Goal: Find specific page/section: Find specific page/section

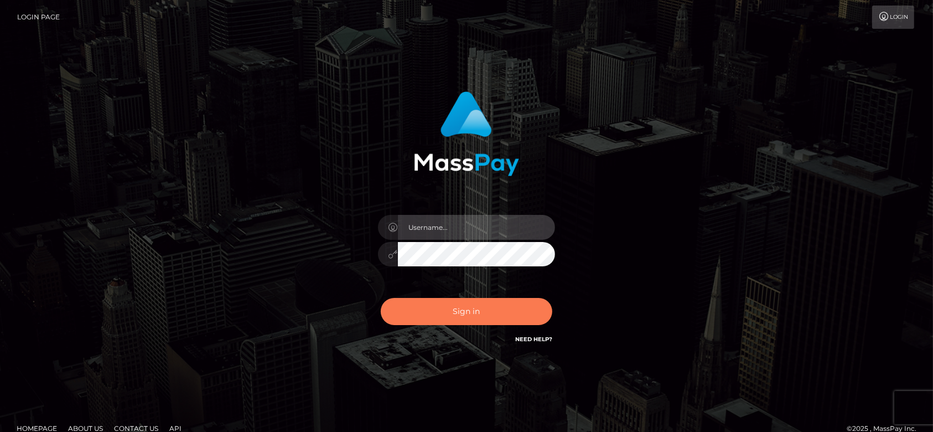
type input "fr.es"
click at [445, 316] on button "Sign in" at bounding box center [467, 311] width 172 height 27
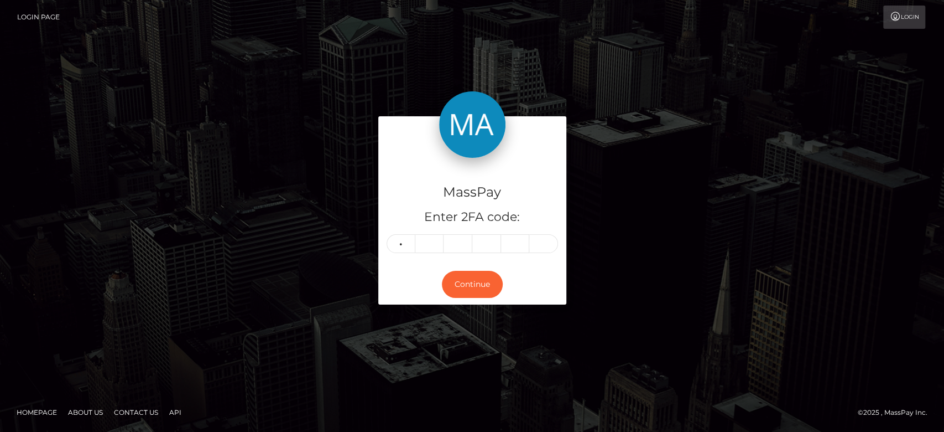
type input "4"
type input "3"
type input "6"
type input "4"
type input "6"
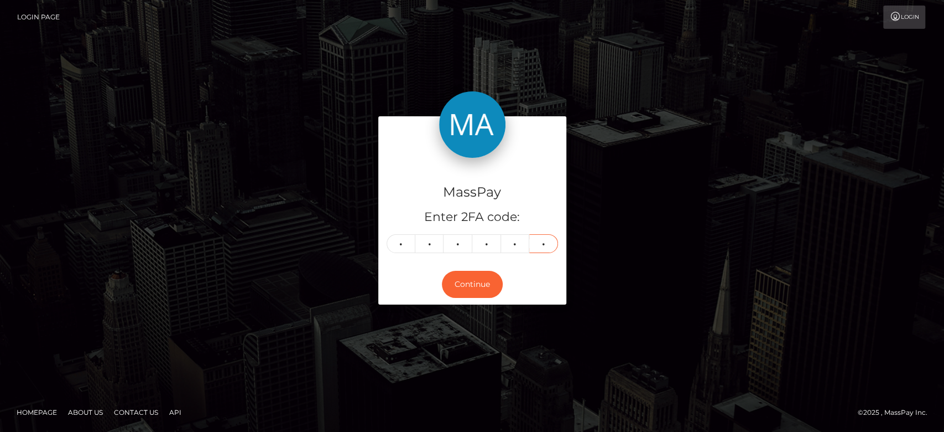
type input "0"
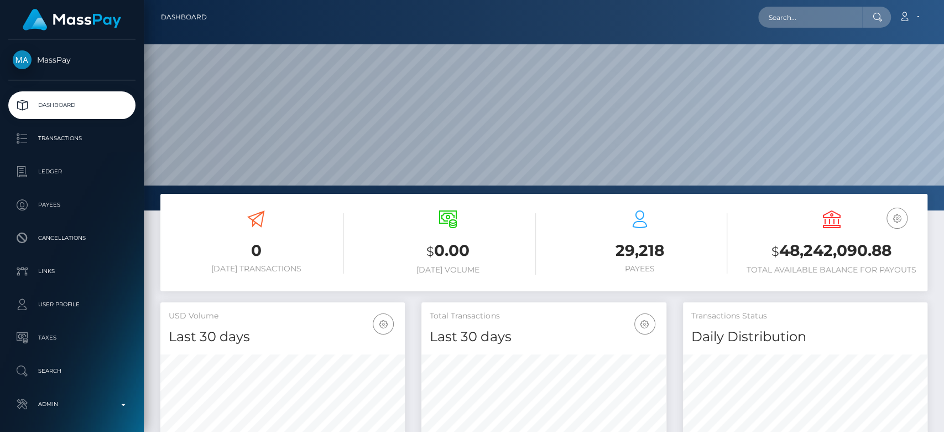
scroll to position [195, 245]
click at [808, 23] on input "text" at bounding box center [811, 17] width 104 height 21
paste input "ipolani.yuen@vacationclub.com"
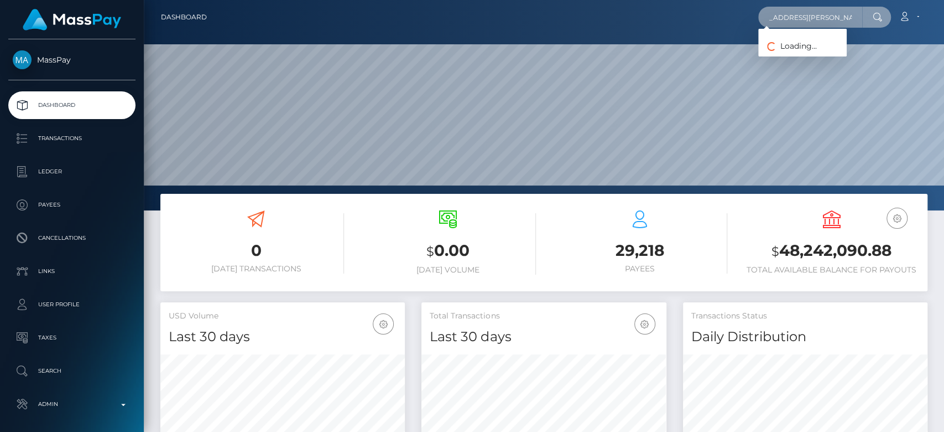
type input "ipolani.yuen@vacationclub.com"
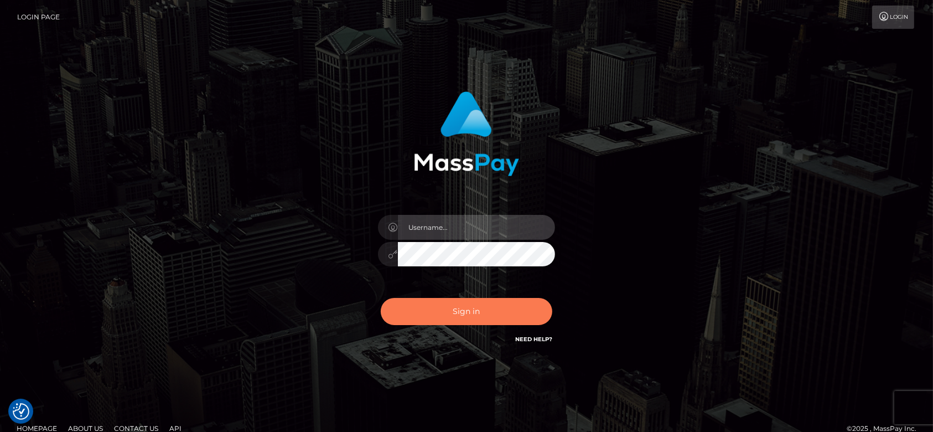
type input "[DOMAIN_NAME]"
click at [456, 308] on button "Sign in" at bounding box center [467, 311] width 172 height 27
type input "[DOMAIN_NAME]"
click at [456, 308] on button "Sign in" at bounding box center [467, 311] width 172 height 27
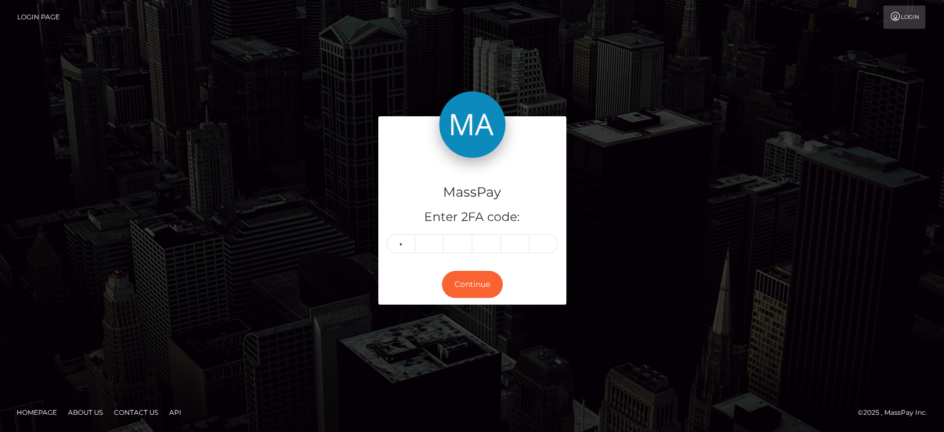
type input "0"
type input "9"
type input "8"
type input "6"
type input "5"
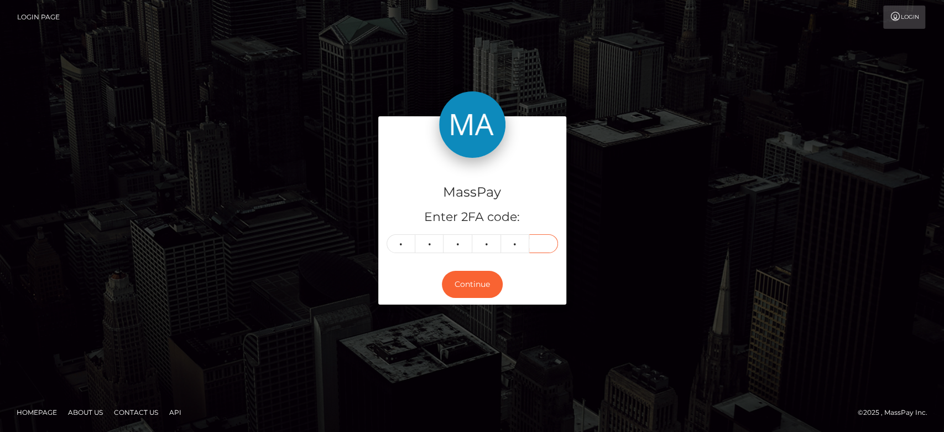
type input "6"
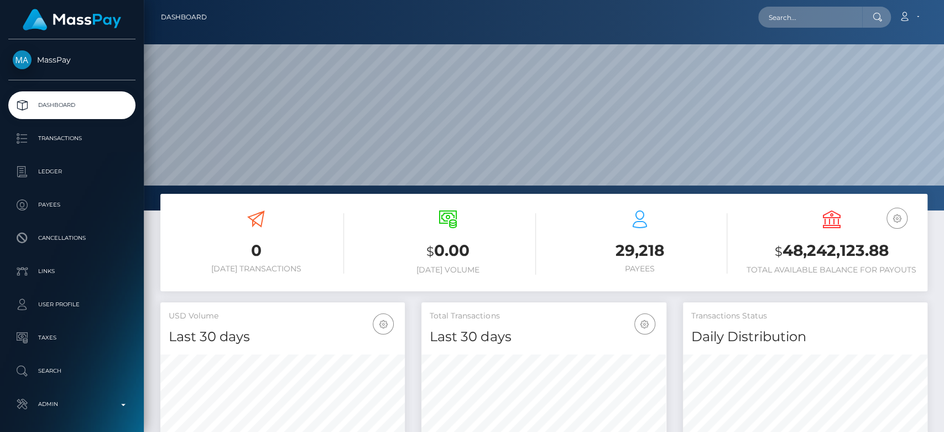
scroll to position [195, 245]
click at [819, 13] on input "text" at bounding box center [811, 17] width 104 height 21
paste input "1363512612"
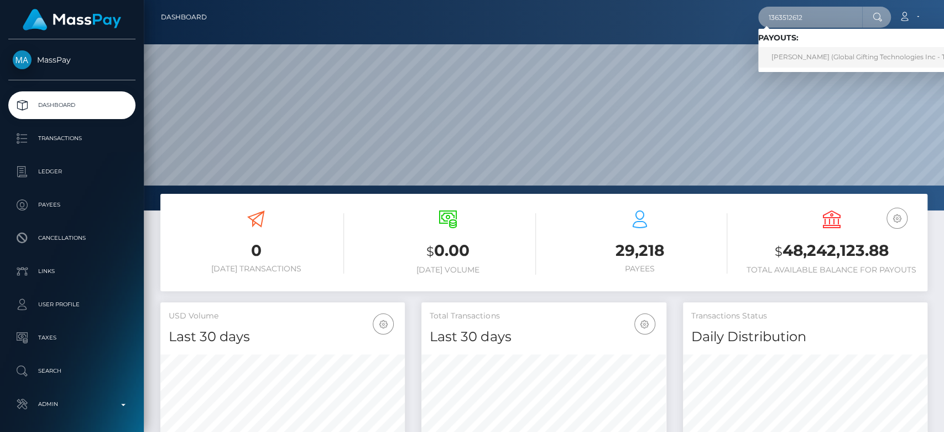
type input "1363512612"
click at [791, 57] on link "[PERSON_NAME] (Global Gifting Technologies Inc - Throne)" at bounding box center [870, 57] width 223 height 20
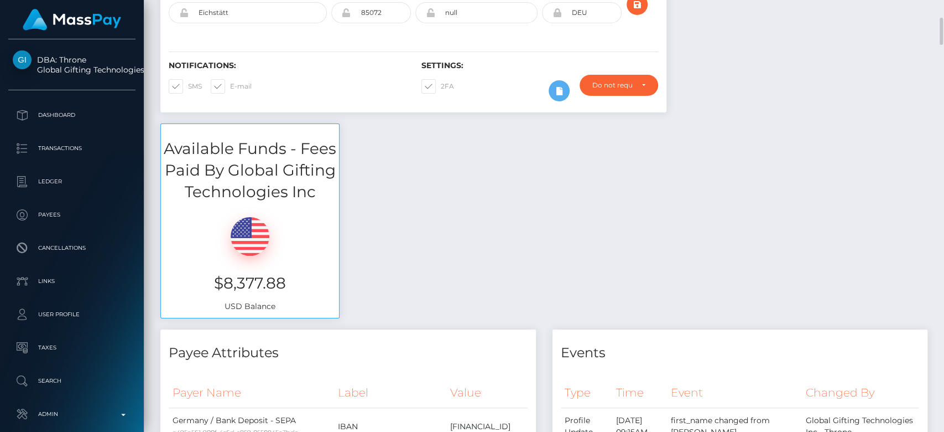
scroll to position [240, 0]
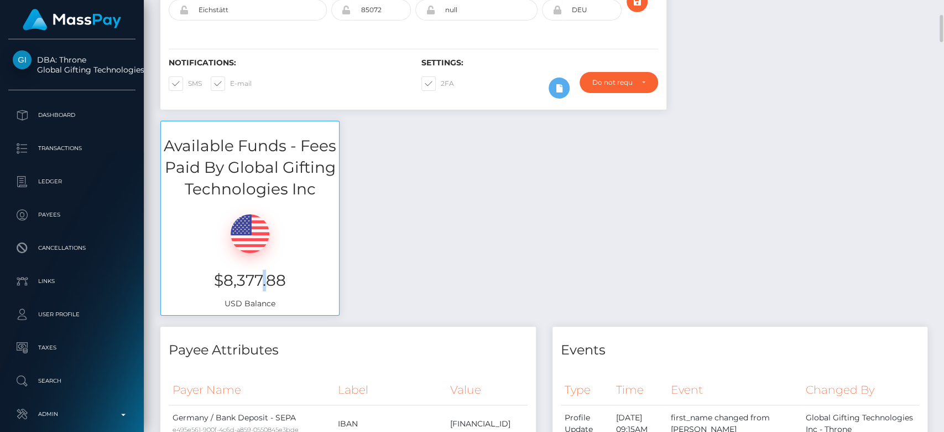
click at [261, 284] on h3 "$8,377.88" at bounding box center [250, 280] width 162 height 22
click at [232, 283] on h3 "$8,377.88" at bounding box center [250, 280] width 162 height 22
drag, startPoint x: 221, startPoint y: 280, endPoint x: 261, endPoint y: 282, distance: 39.3
click at [261, 282] on h3 "$8,377.88" at bounding box center [250, 280] width 162 height 22
click at [291, 285] on h3 "$8,377.88" at bounding box center [250, 280] width 162 height 22
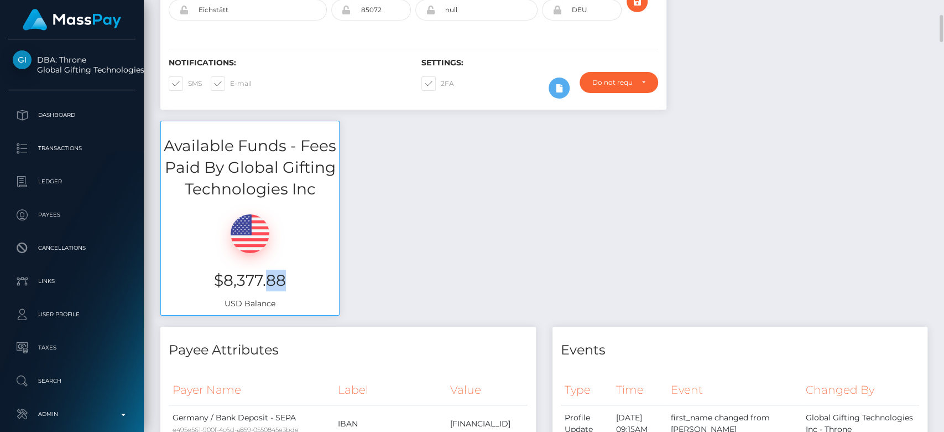
drag, startPoint x: 290, startPoint y: 285, endPoint x: 266, endPoint y: 277, distance: 25.7
click at [266, 277] on h3 "$8,377.88" at bounding box center [250, 280] width 162 height 22
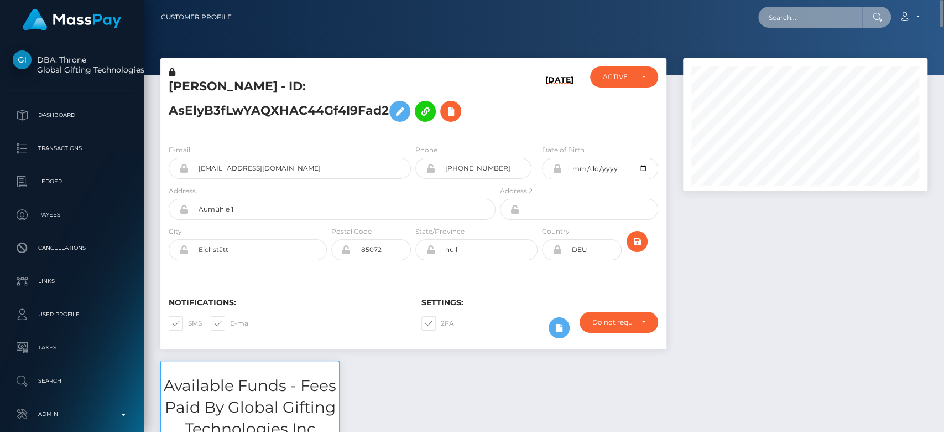
click at [781, 18] on input "text" at bounding box center [811, 17] width 104 height 21
paste input "ldorante@hotmail.com"
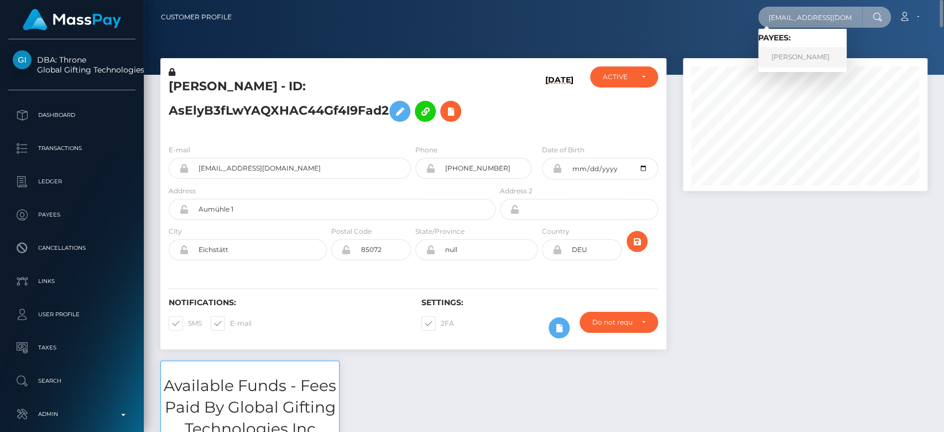
type input "ldorante@hotmail.com"
click at [803, 51] on link "Lorena Grace Dorante Lagos" at bounding box center [803, 57] width 89 height 20
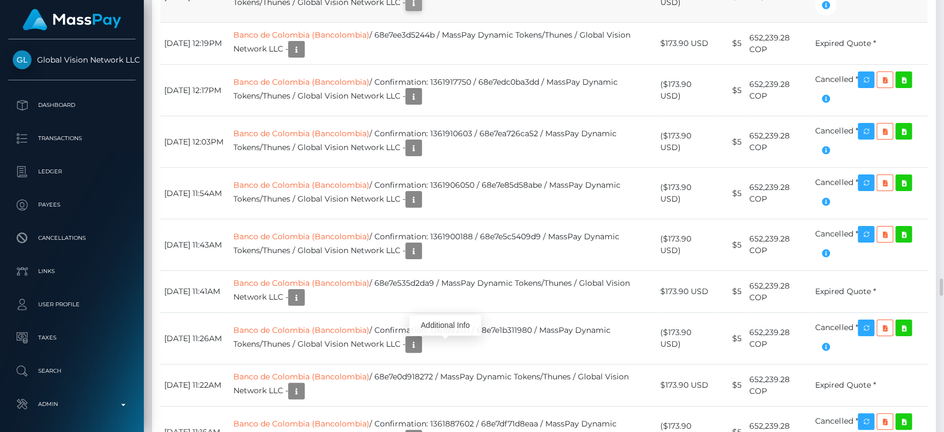
scroll to position [133, 245]
click at [421, 10] on icon "button" at bounding box center [413, 3] width 13 height 14
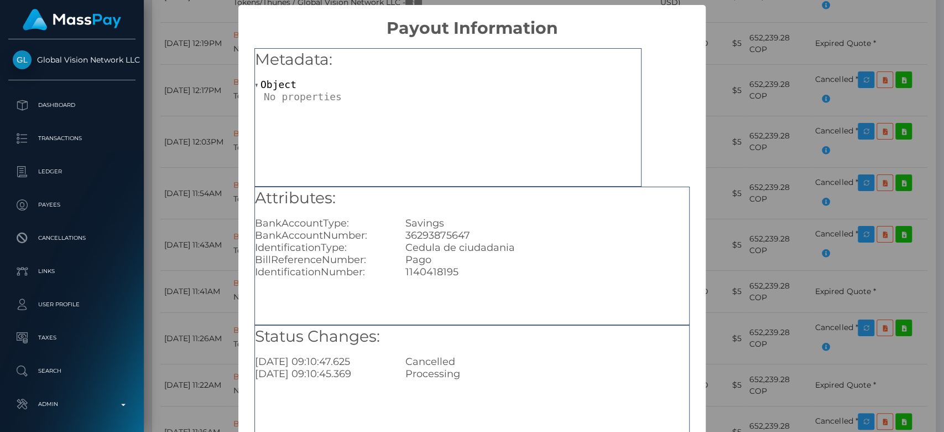
click at [419, 237] on div "36293875647" at bounding box center [547, 235] width 300 height 12
copy div "36293875647"
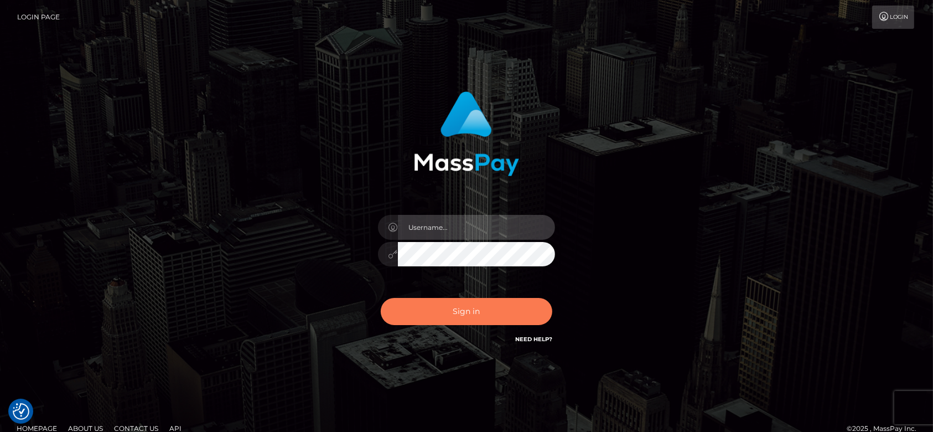
type input "[DOMAIN_NAME]"
click at [468, 308] on button "Sign in" at bounding box center [467, 311] width 172 height 27
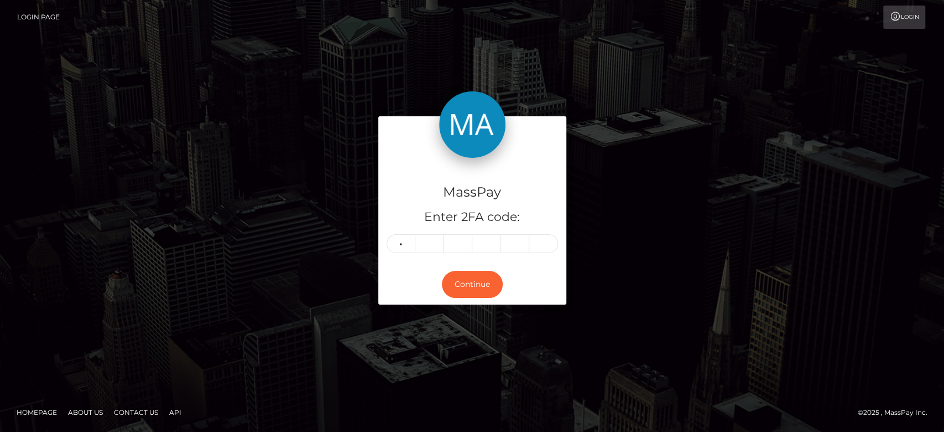
type input "7"
type input "0"
type input "1"
type input "6"
type input "4"
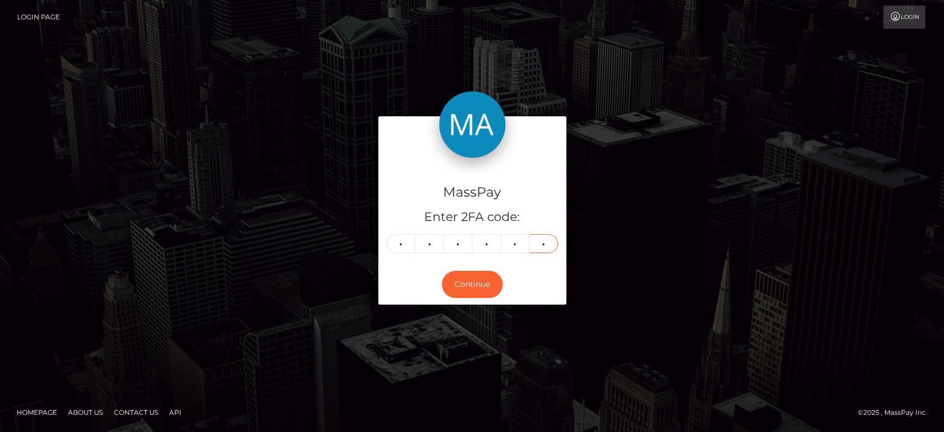
type input "8"
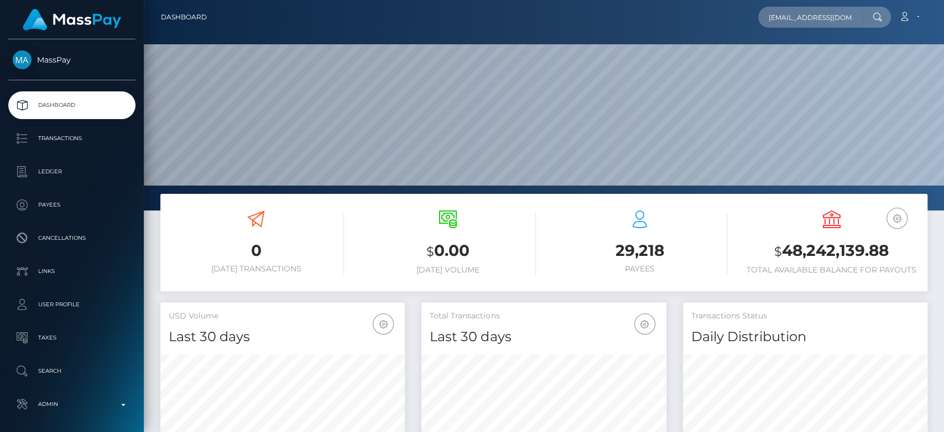
scroll to position [195, 245]
type input "shalycee1085@gmail.com"
